Goal: Information Seeking & Learning: Learn about a topic

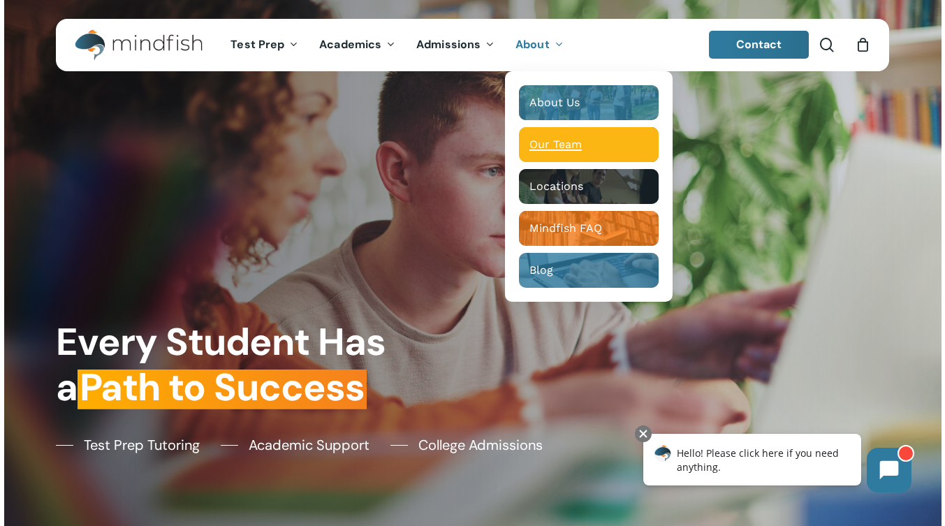
click at [550, 147] on span "Our Team" at bounding box center [556, 144] width 52 height 13
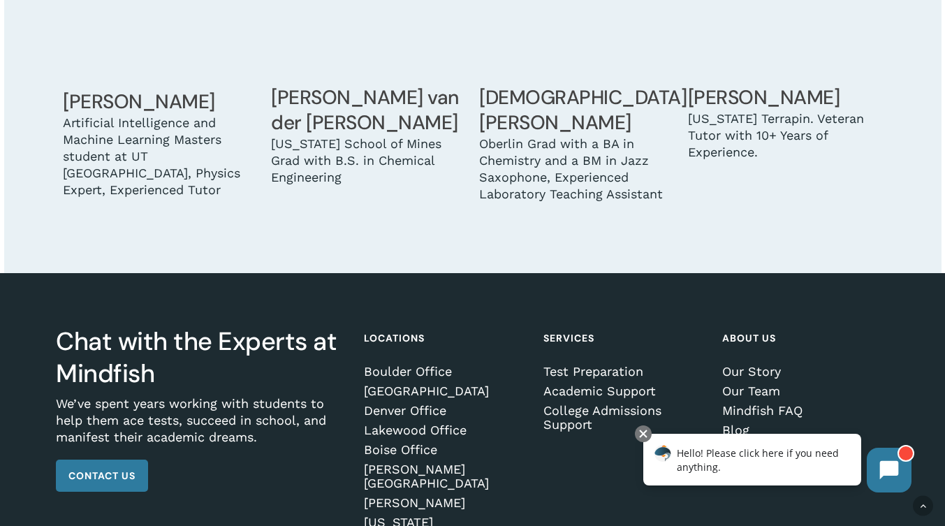
scroll to position [4022, 0]
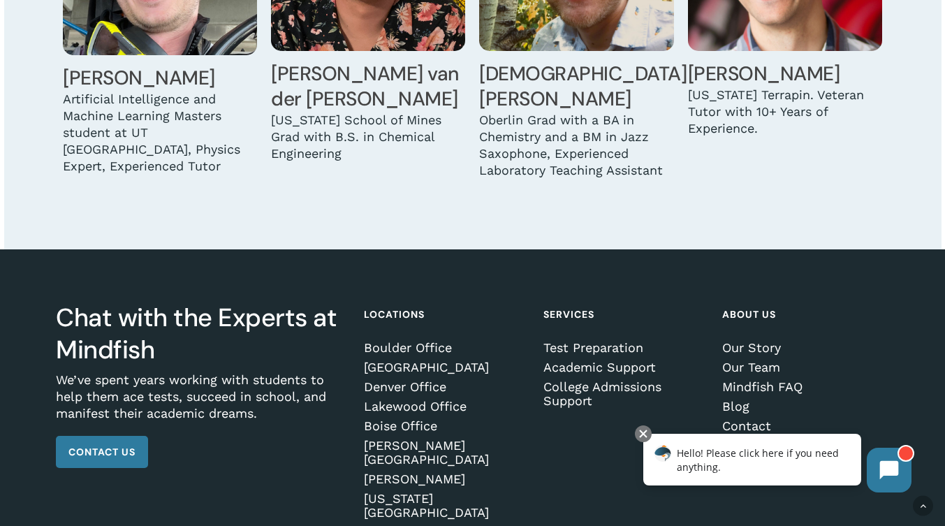
click at [743, 439] on link "Jobs" at bounding box center [803, 446] width 163 height 14
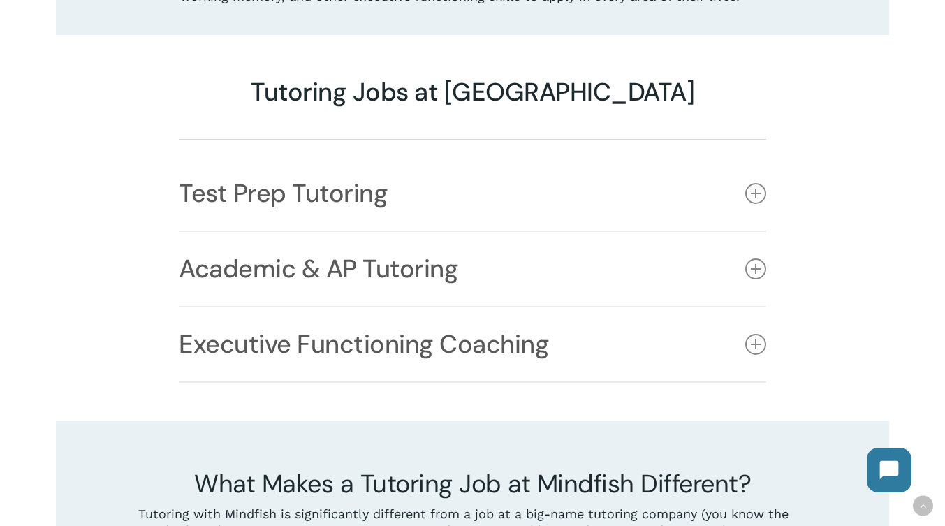
scroll to position [1059, 0]
click at [751, 182] on icon at bounding box center [755, 192] width 21 height 21
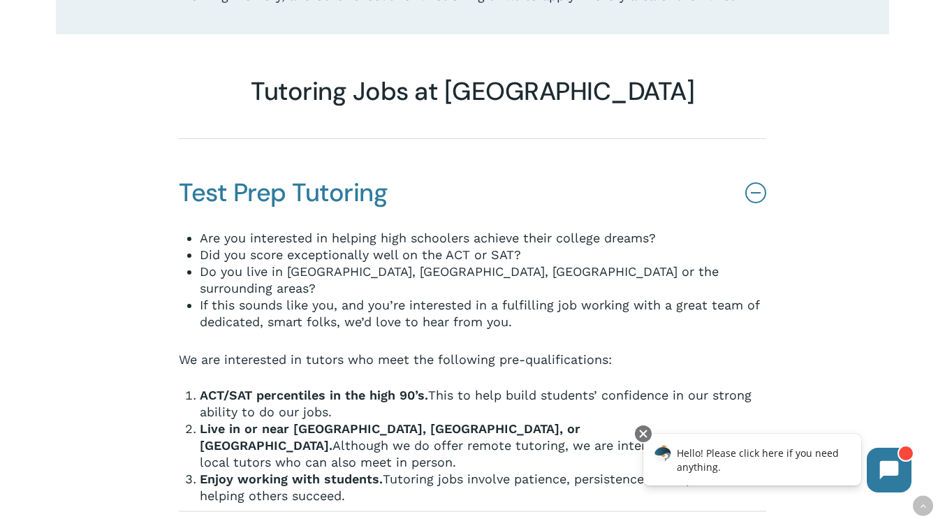
click at [751, 182] on icon at bounding box center [755, 192] width 21 height 21
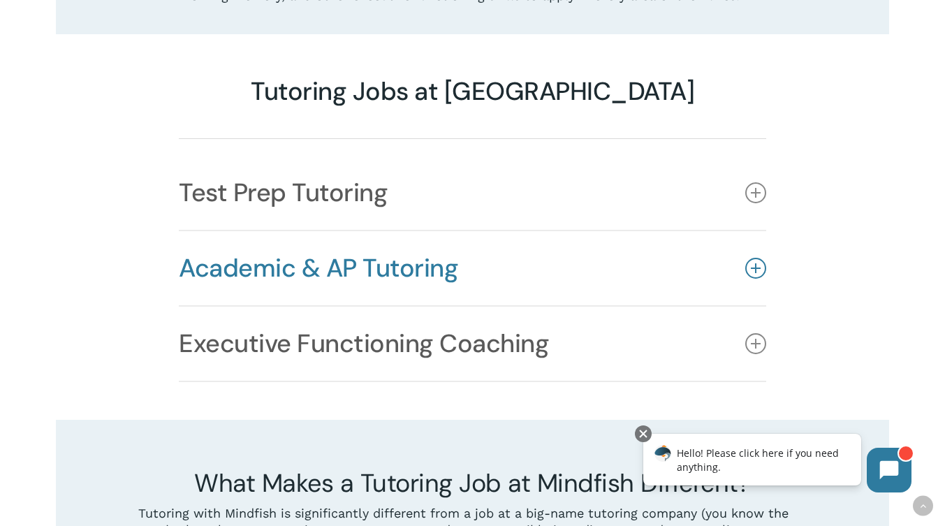
click at [751, 258] on icon at bounding box center [755, 268] width 21 height 21
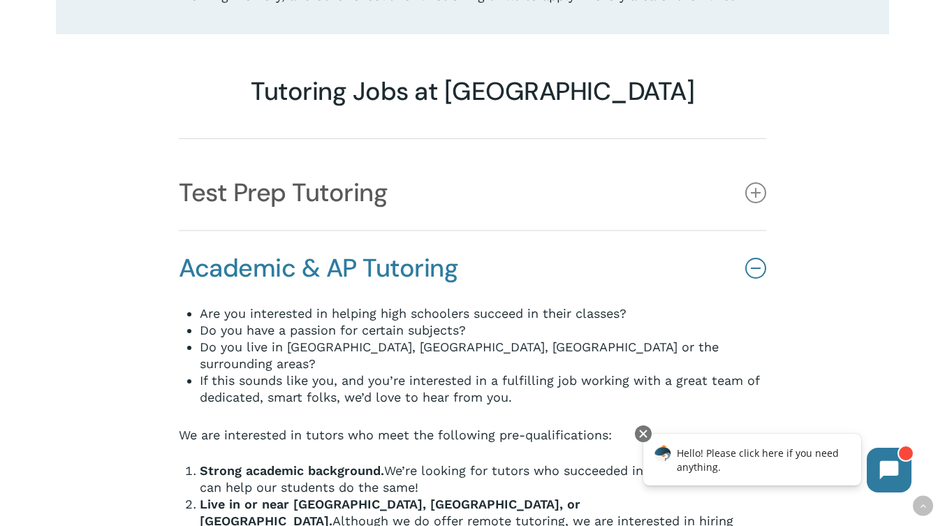
click at [751, 258] on icon at bounding box center [755, 268] width 21 height 21
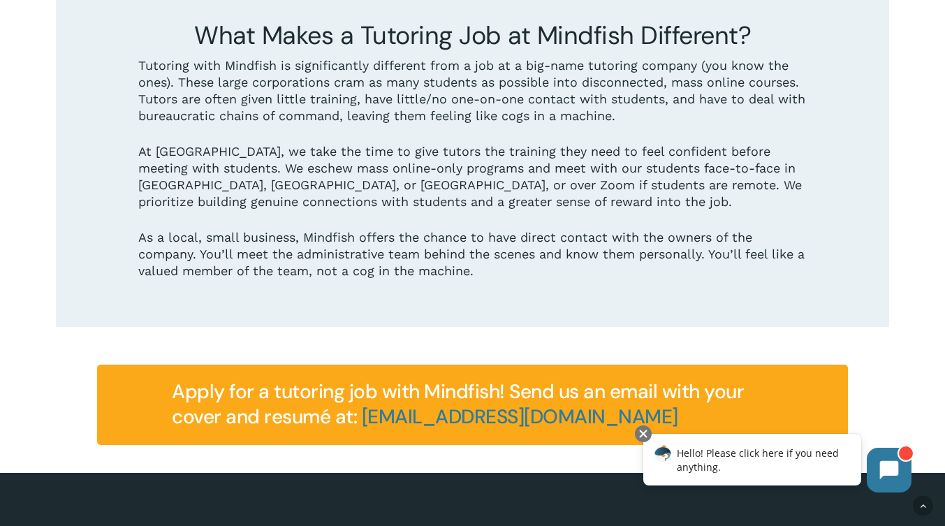
scroll to position [1508, 0]
